Goal: Obtain resource: Download file/media

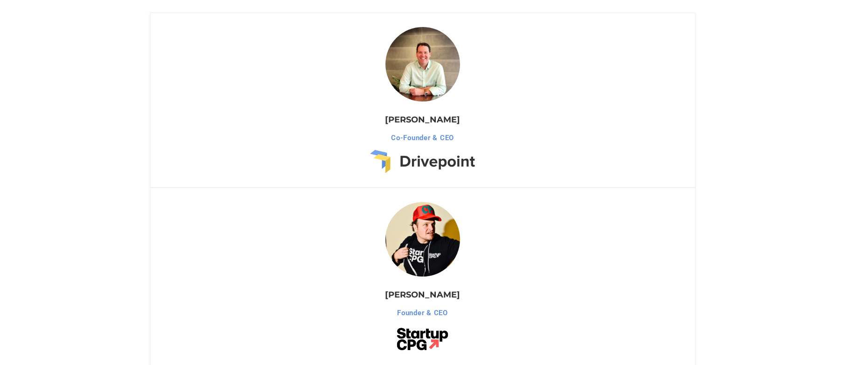
scroll to position [812, 0]
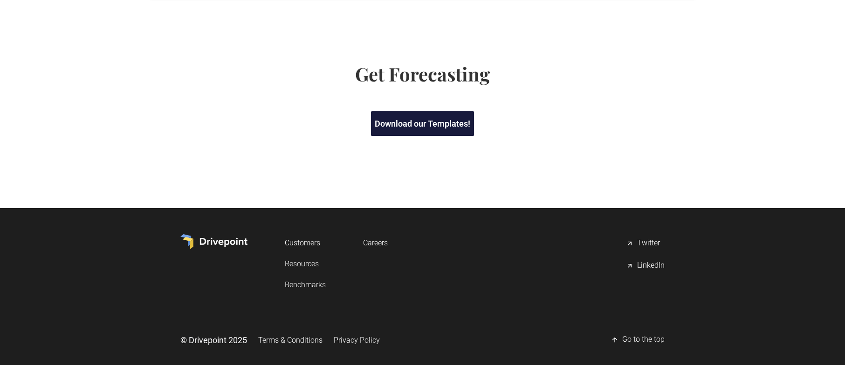
click at [416, 118] on link "Download our Templates!" at bounding box center [422, 123] width 103 height 25
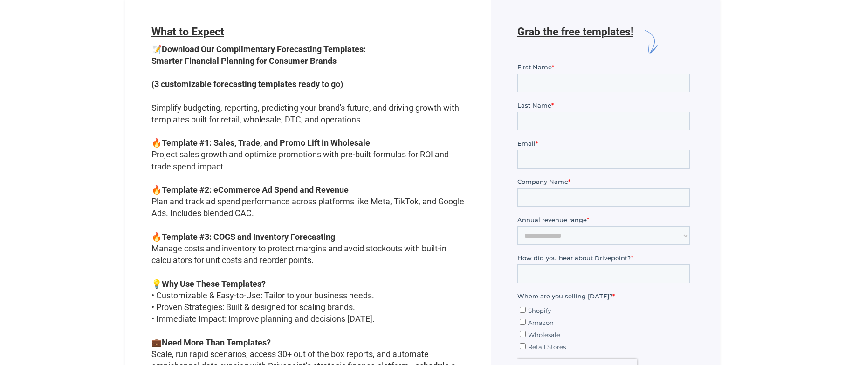
scroll to position [284, 0]
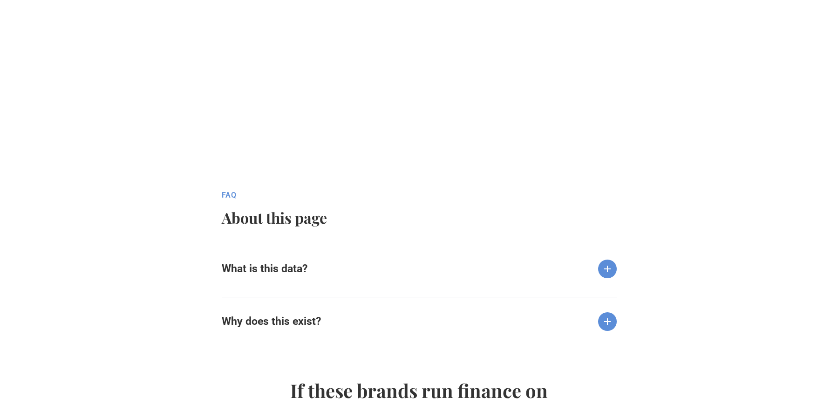
scroll to position [883, 0]
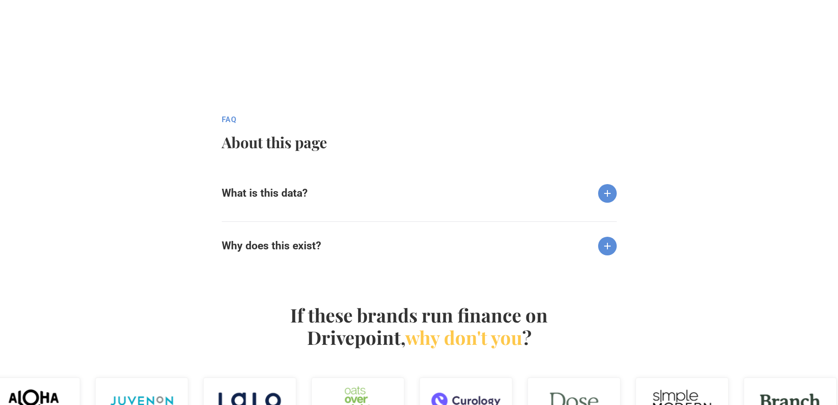
click at [285, 200] on div "What is this data?" at bounding box center [419, 186] width 395 height 34
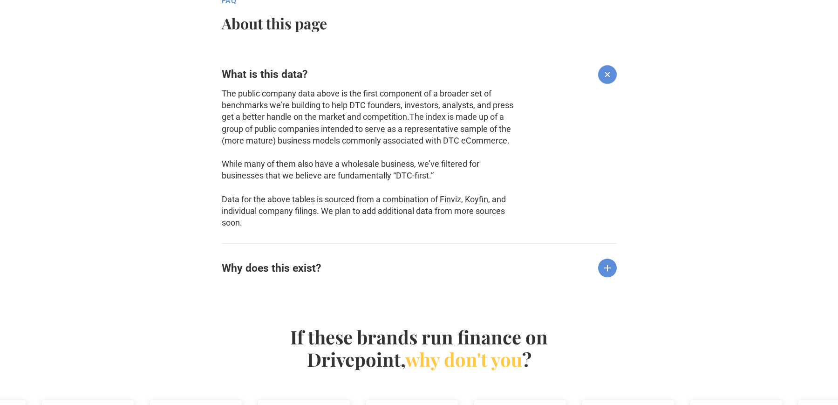
scroll to position [1007, 0]
